Goal: Communication & Community: Answer question/provide support

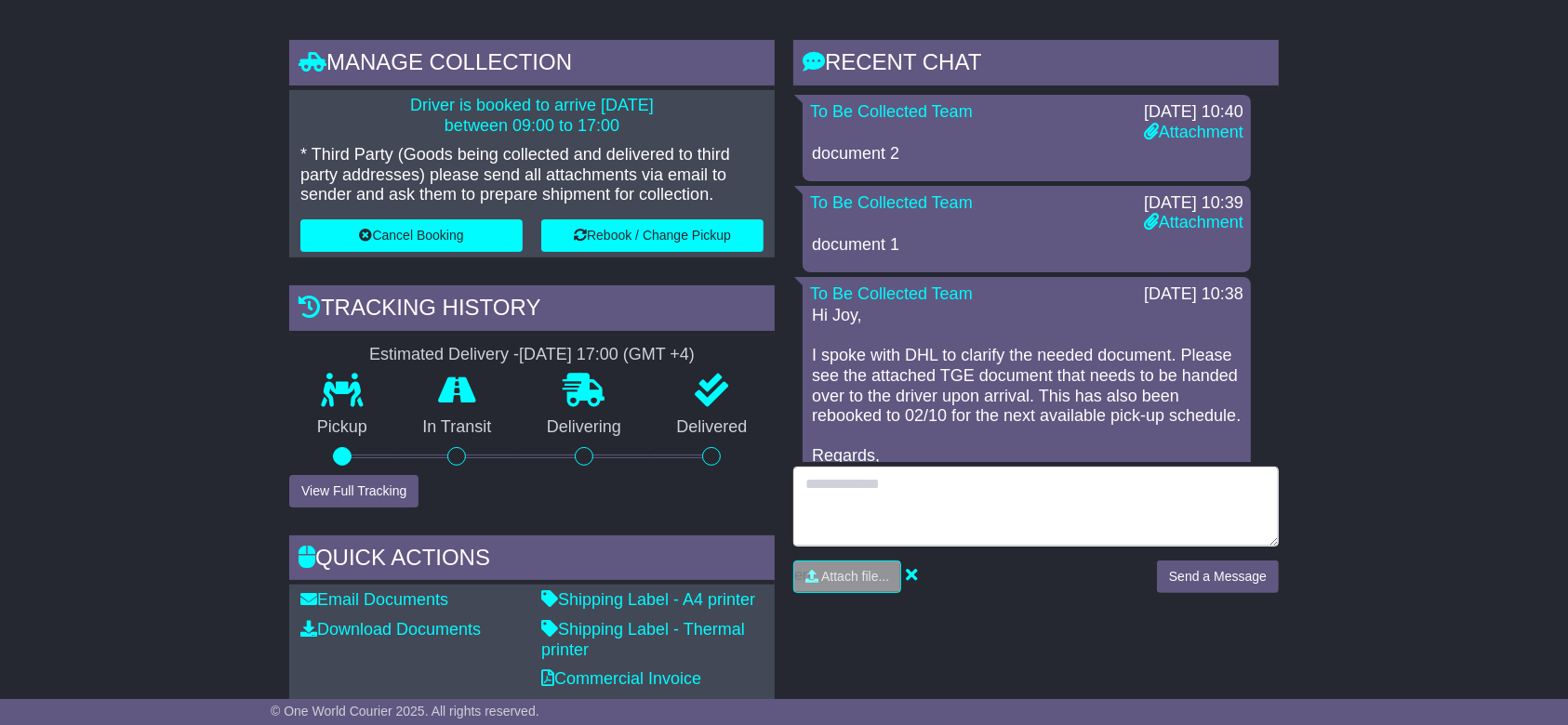
click at [1024, 508] on textarea at bounding box center [1036, 506] width 485 height 80
type textarea "*"
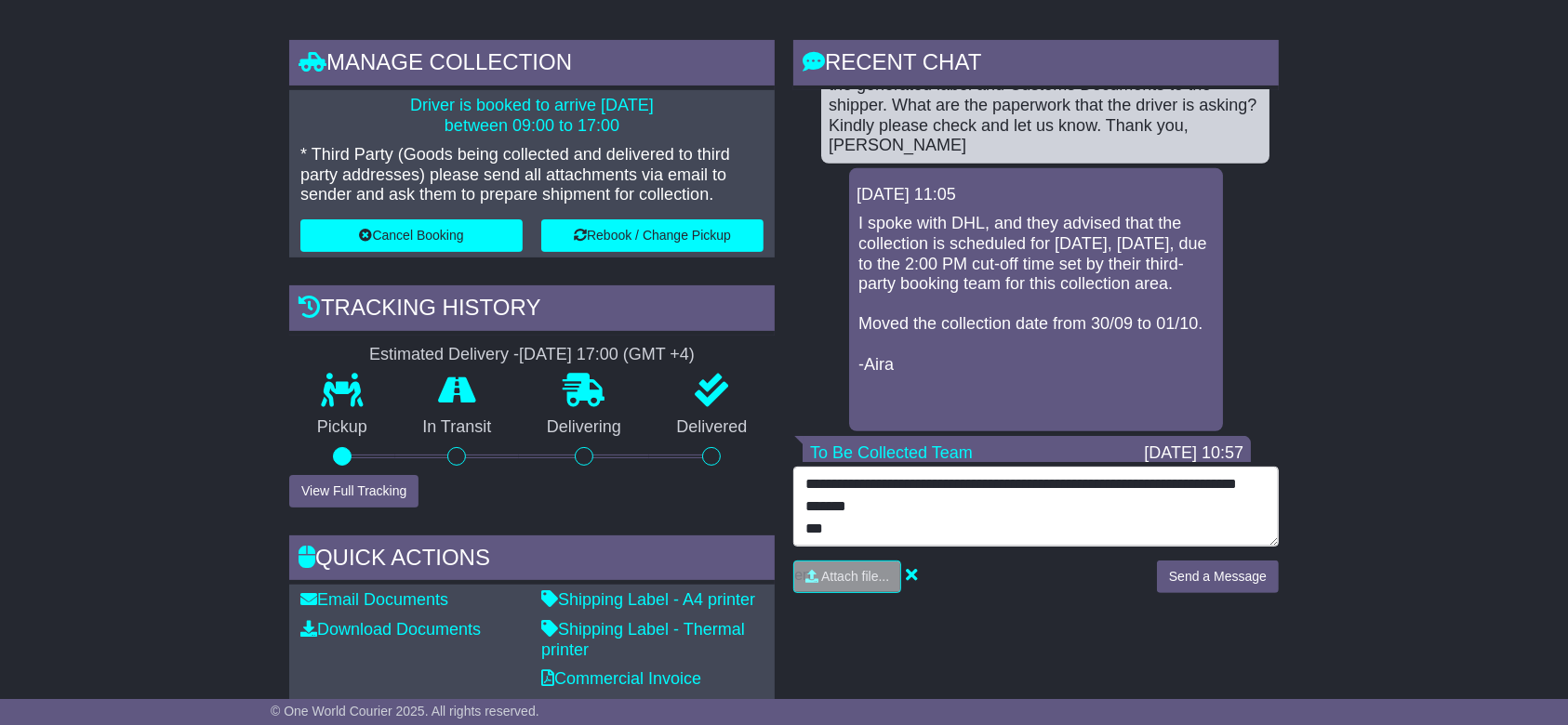
scroll to position [7, 0]
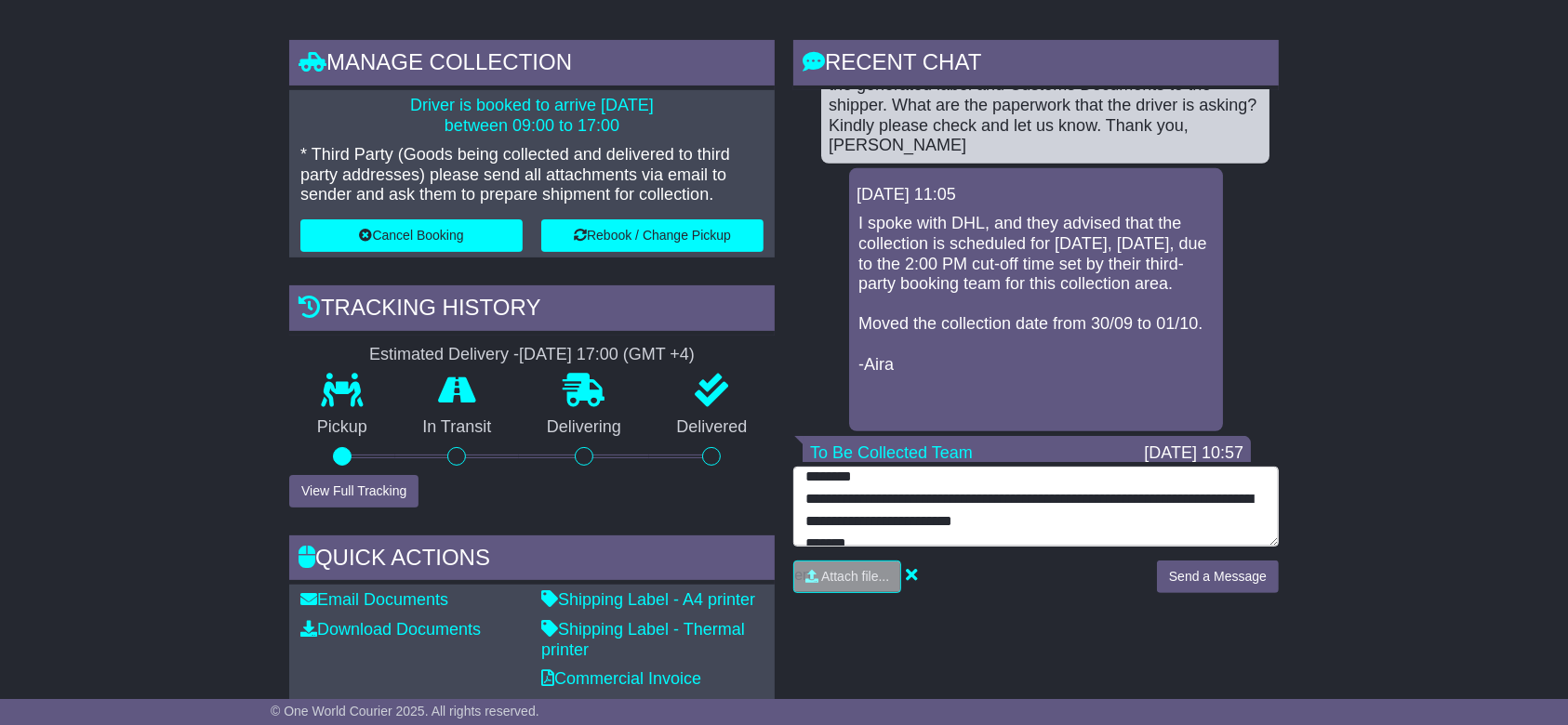
type textarea "**********"
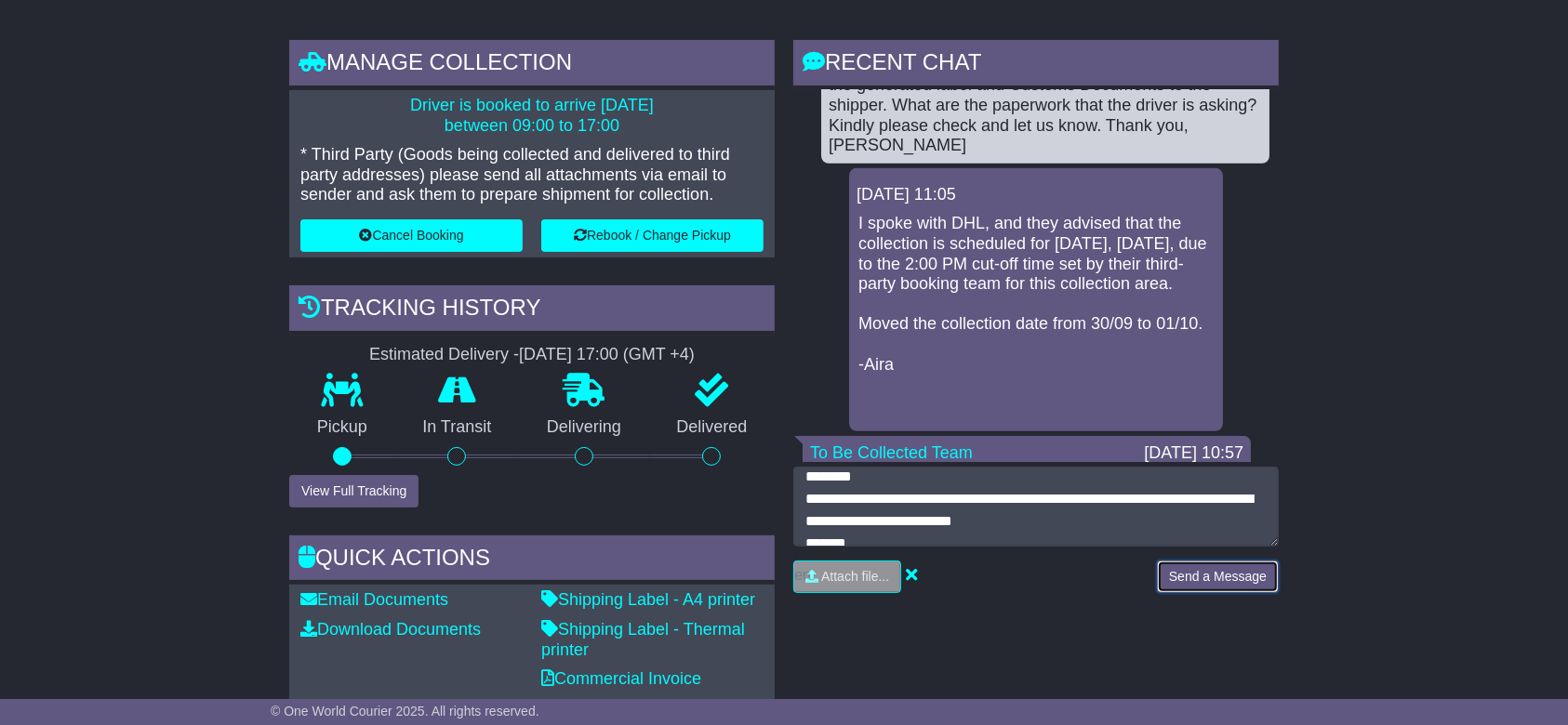
click at [1212, 561] on button "Send a Message" at bounding box center [1217, 576] width 122 height 33
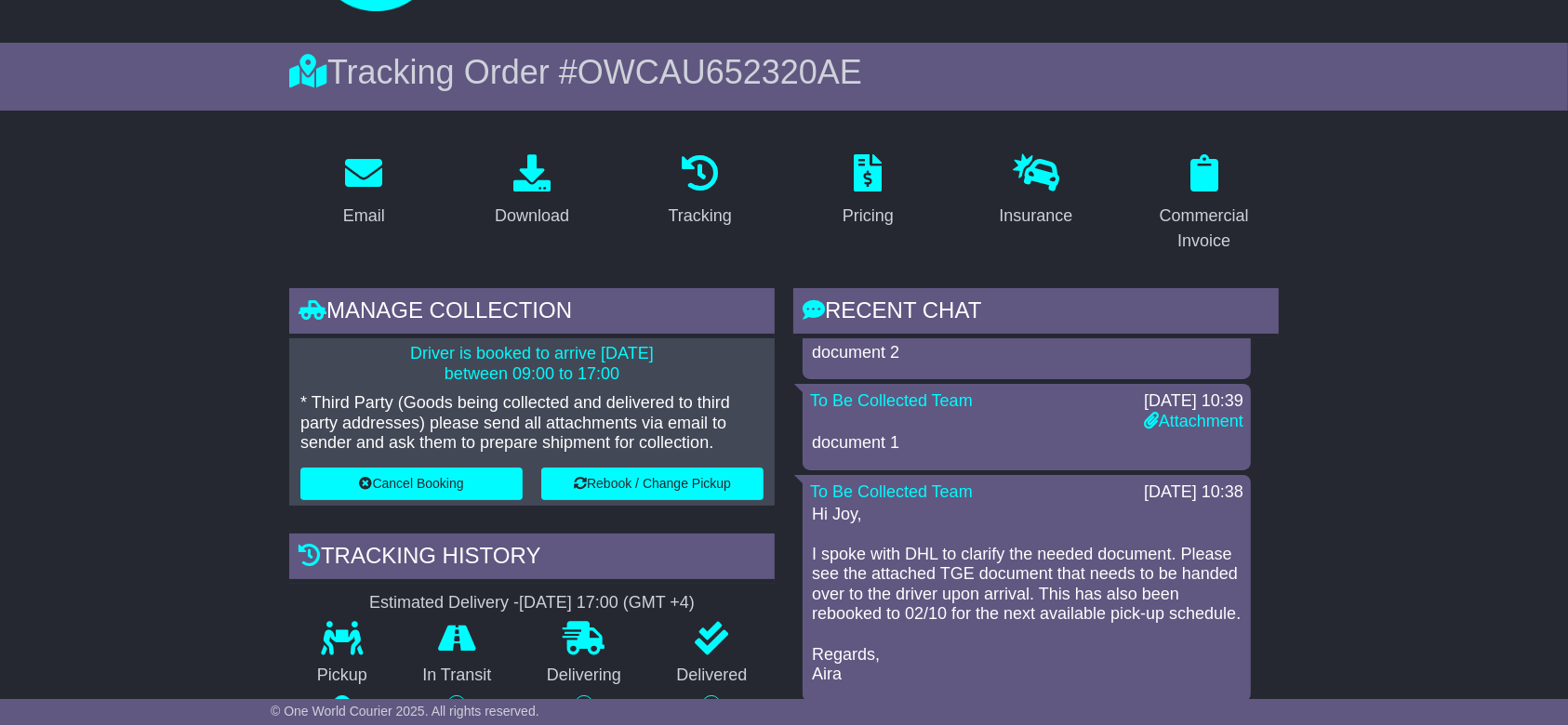
scroll to position [124, 0]
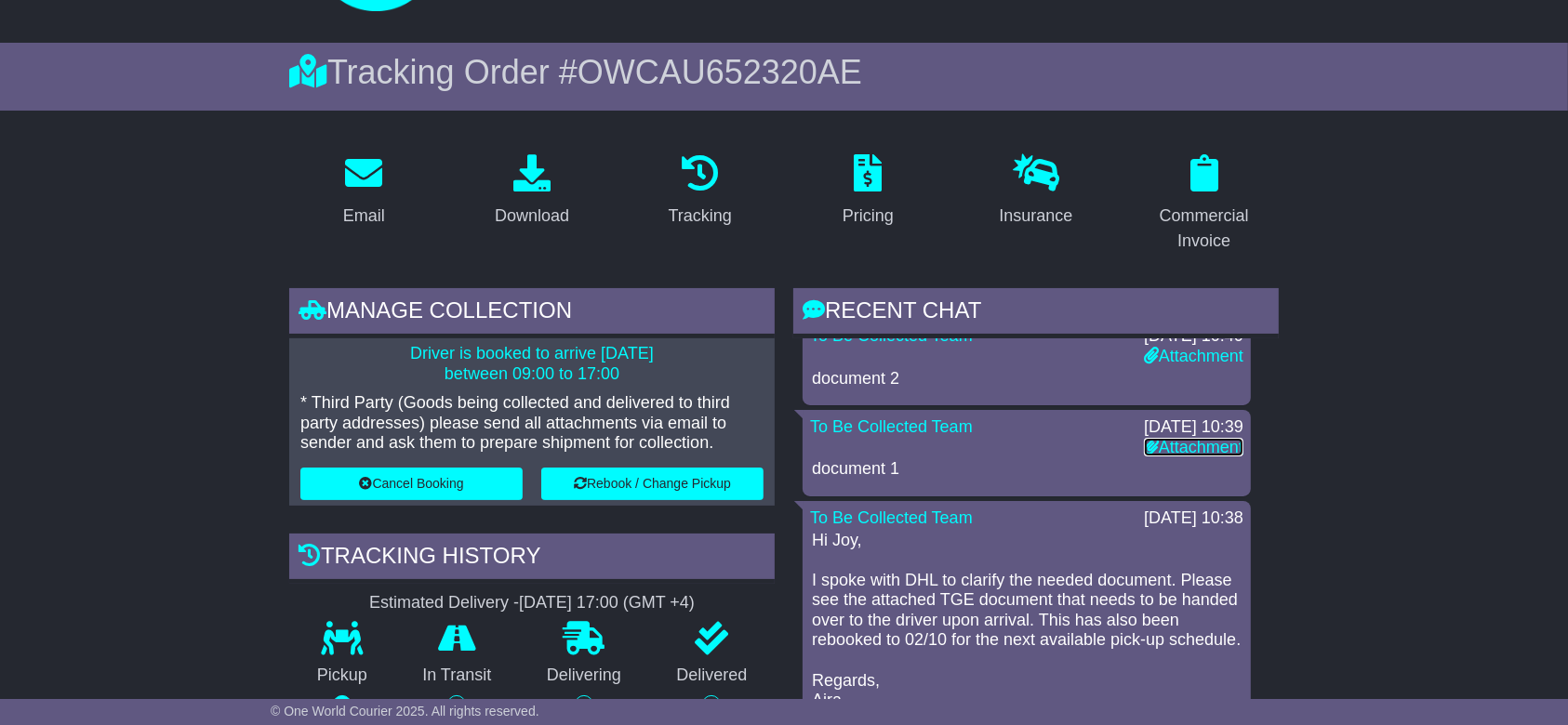
click at [1168, 440] on link "Attachment" at bounding box center [1194, 447] width 99 height 19
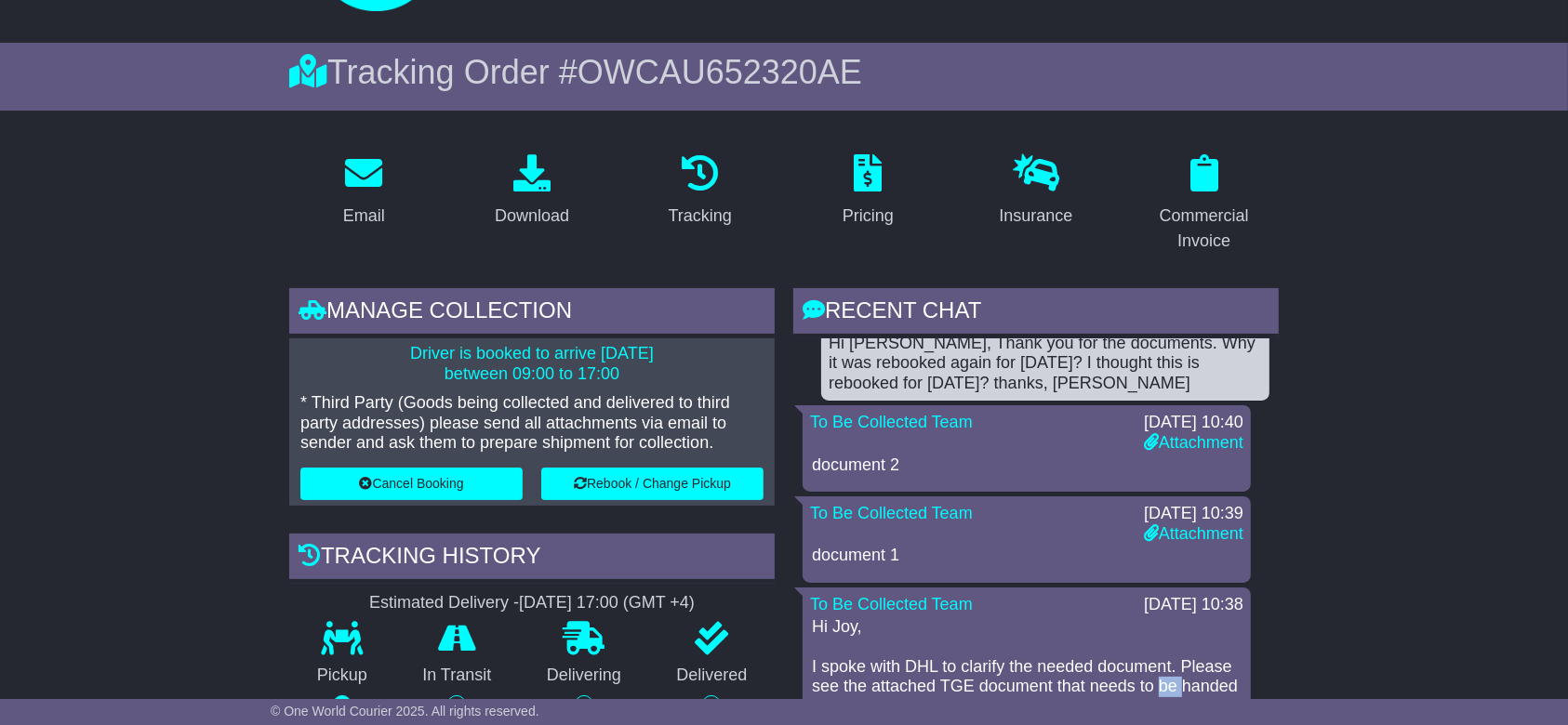
scroll to position [0, 0]
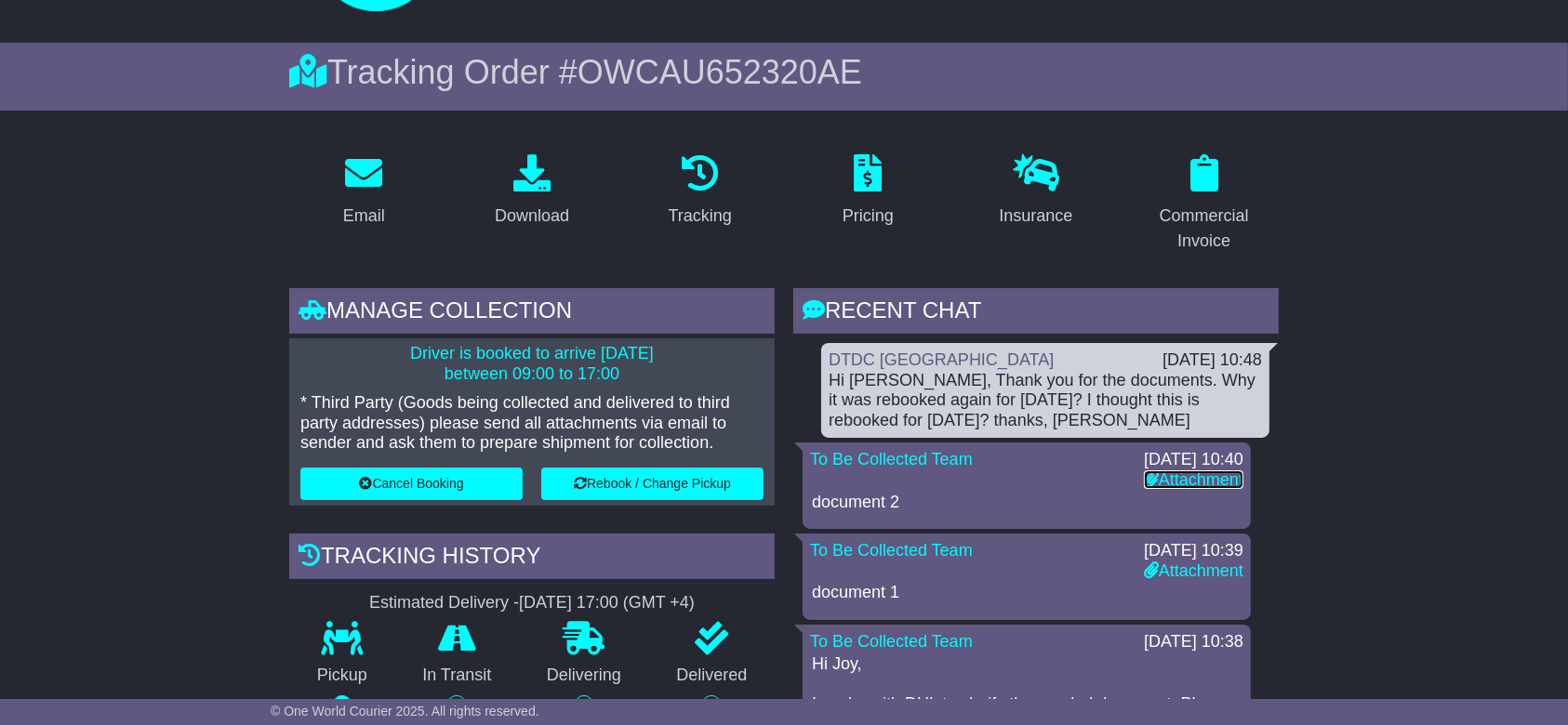
click at [1185, 472] on link "Attachment" at bounding box center [1194, 480] width 99 height 19
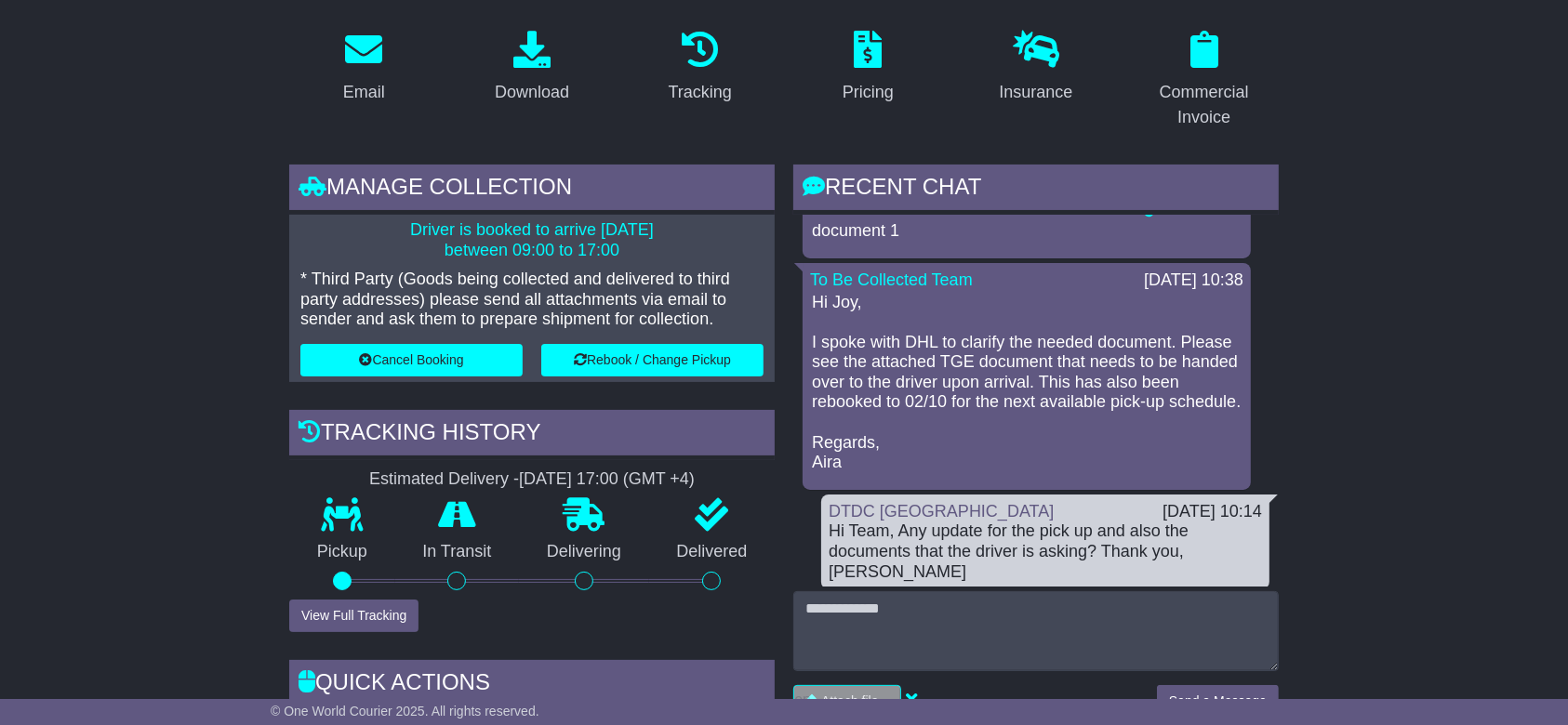
scroll to position [247, 0]
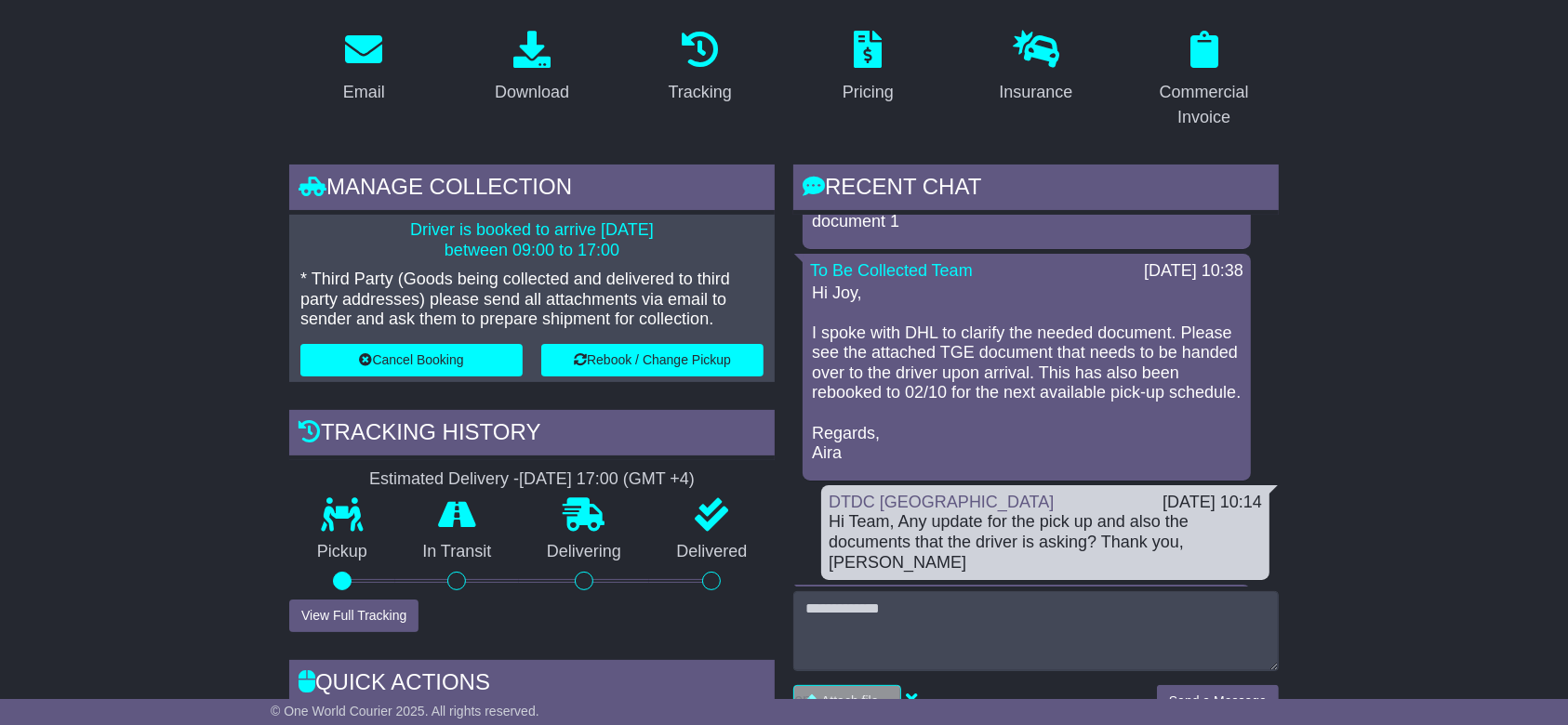
drag, startPoint x: 892, startPoint y: 408, endPoint x: 859, endPoint y: 408, distance: 33.0
click at [859, 408] on p "Hi Joy, I spoke with DHL to clarify the needed document. Please see the attache…" at bounding box center [1026, 374] width 429 height 181
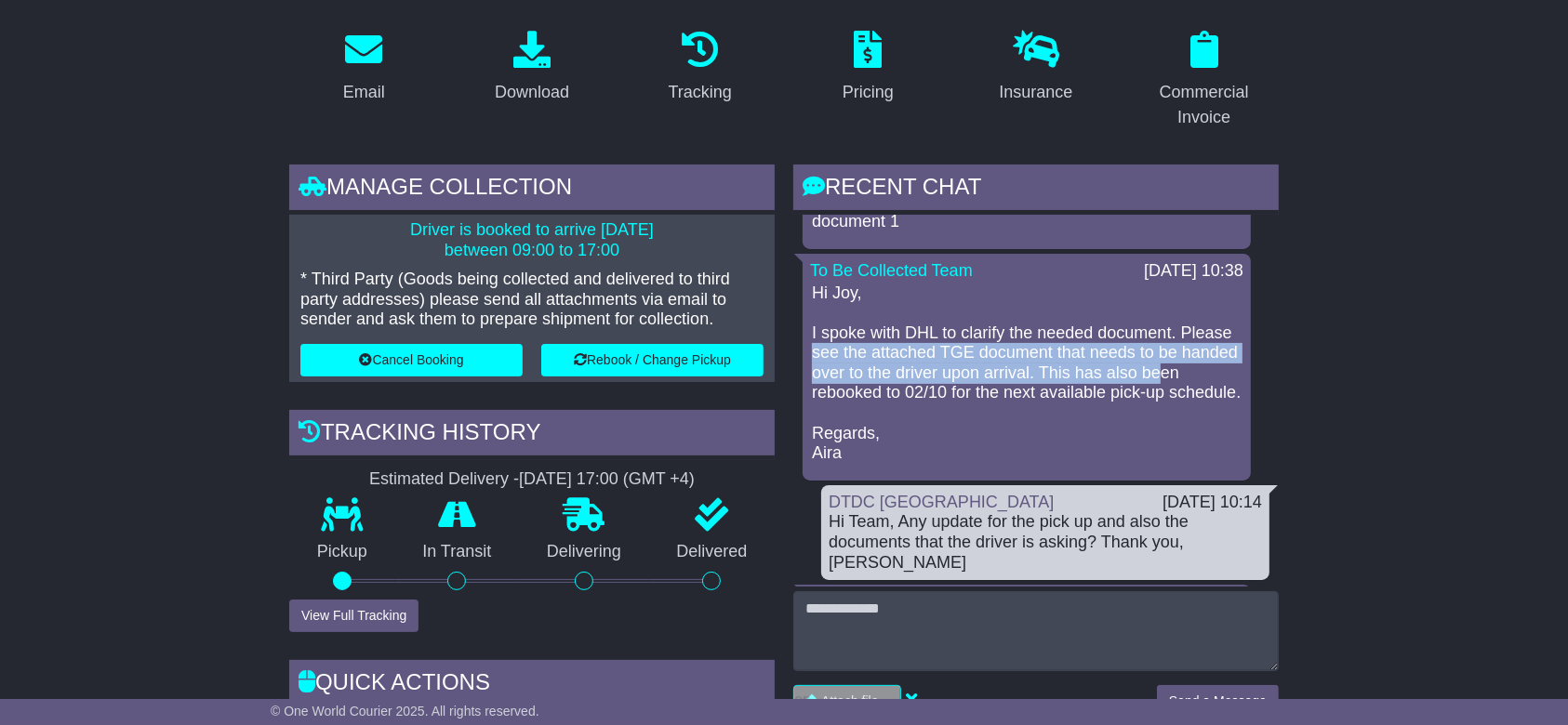
drag, startPoint x: 818, startPoint y: 386, endPoint x: 800, endPoint y: 356, distance: 35.0
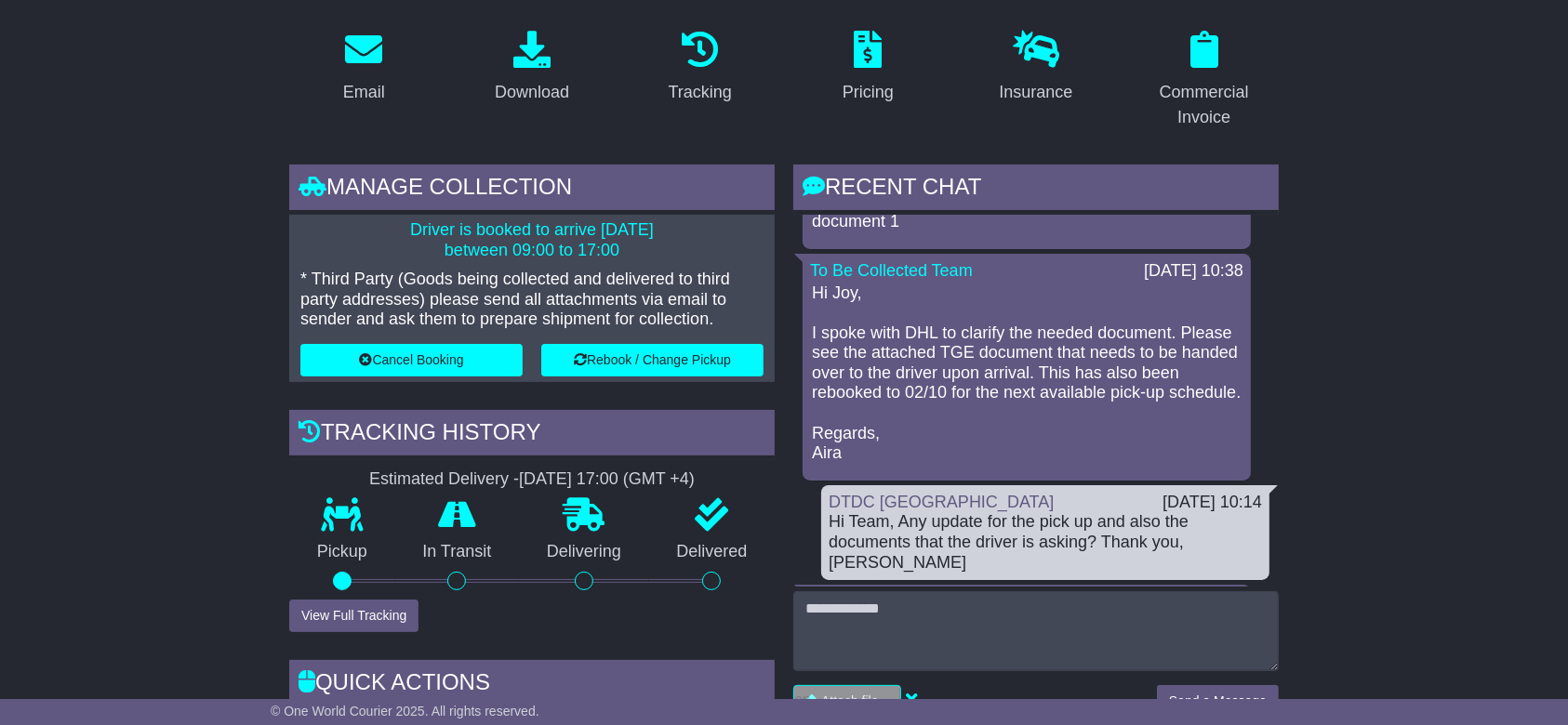
click at [901, 391] on p "Hi Joy, I spoke with DHL to clarify the needed document. Please see the attache…" at bounding box center [1026, 374] width 429 height 181
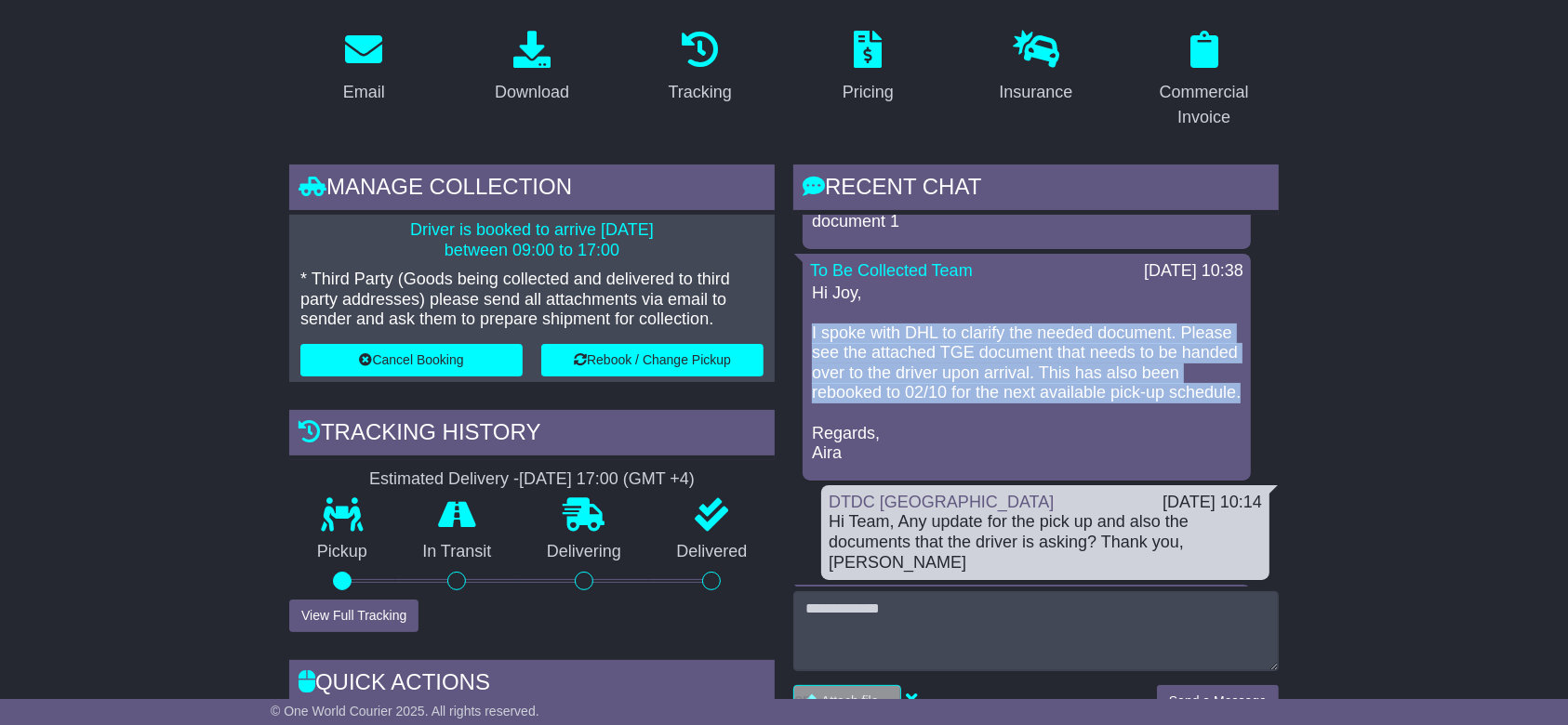
drag, startPoint x: 902, startPoint y: 414, endPoint x: 811, endPoint y: 326, distance: 126.6
click at [811, 326] on div "Hi Joy, I spoke with DHL to clarify the needed document. Please see the attache…" at bounding box center [1026, 374] width 433 height 181
copy p "I spoke with DHL to clarify the needed document. Please see the attached TGE do…"
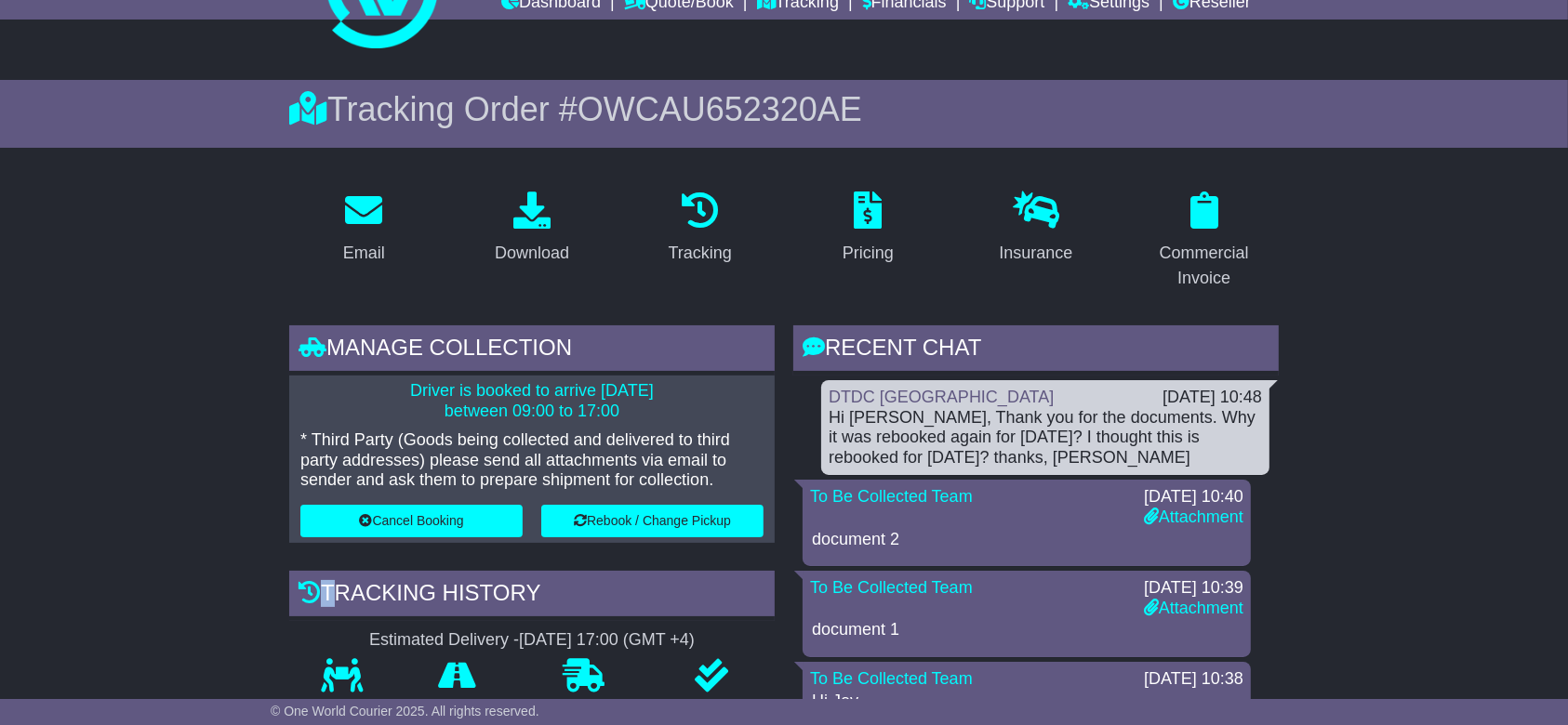
scroll to position [0, 0]
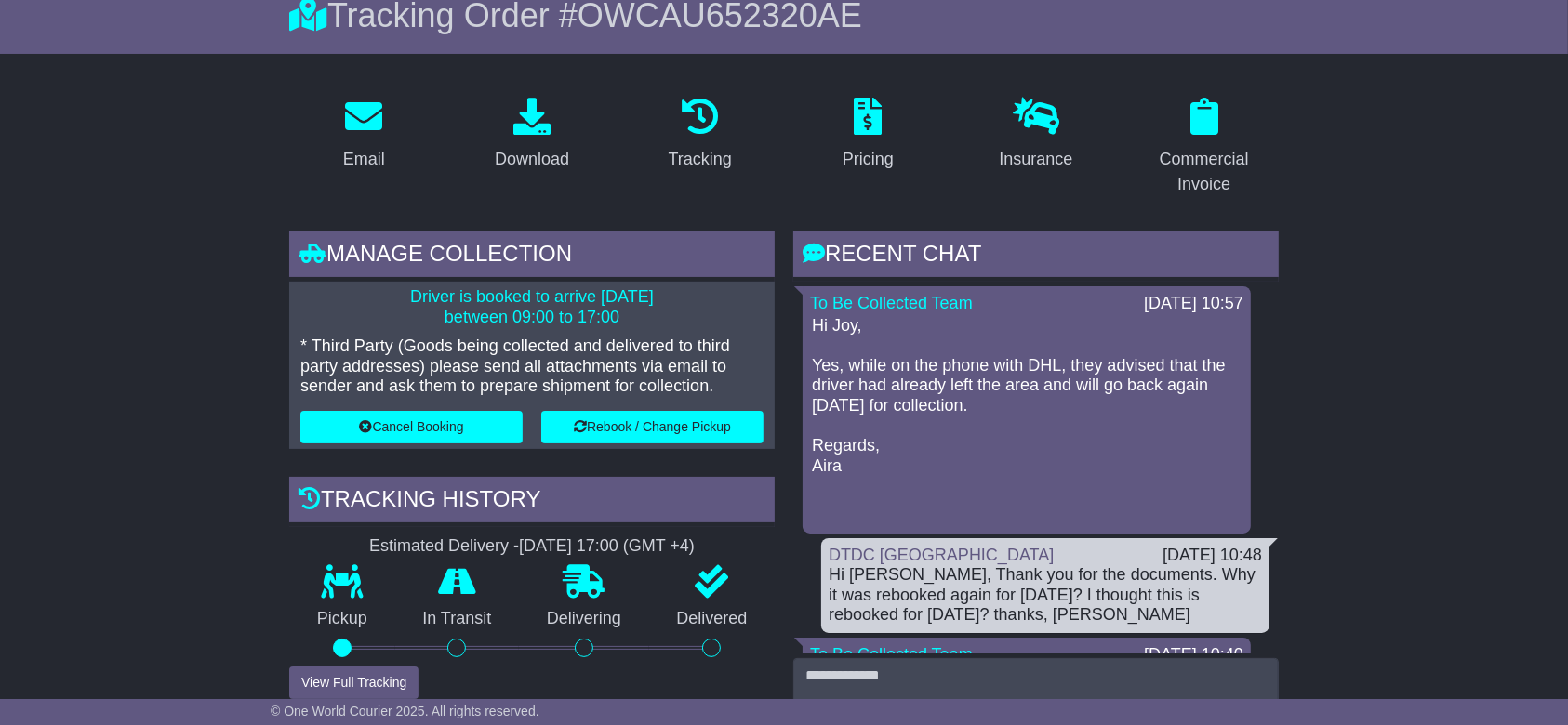
scroll to position [247, 0]
